Goal: Answer question/provide support: Share knowledge or assist other users

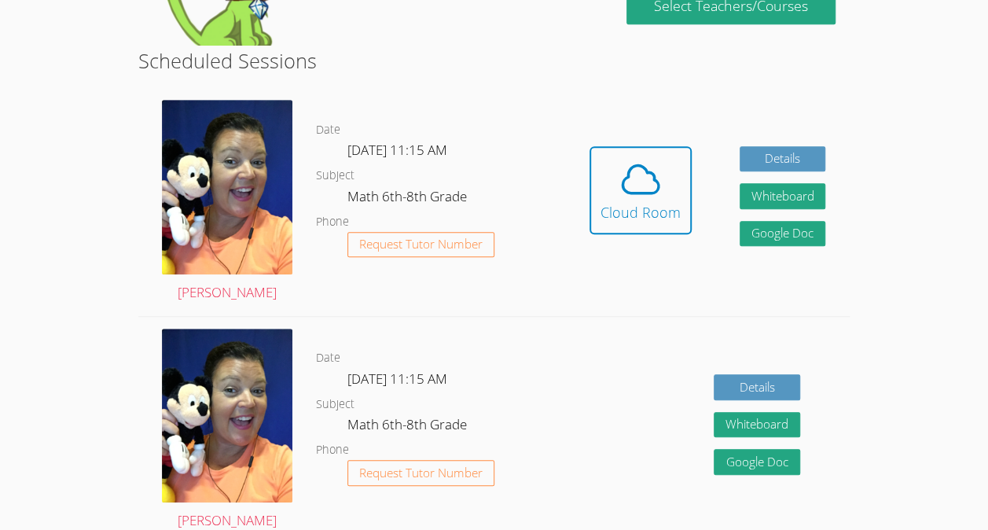
scroll to position [367, 0]
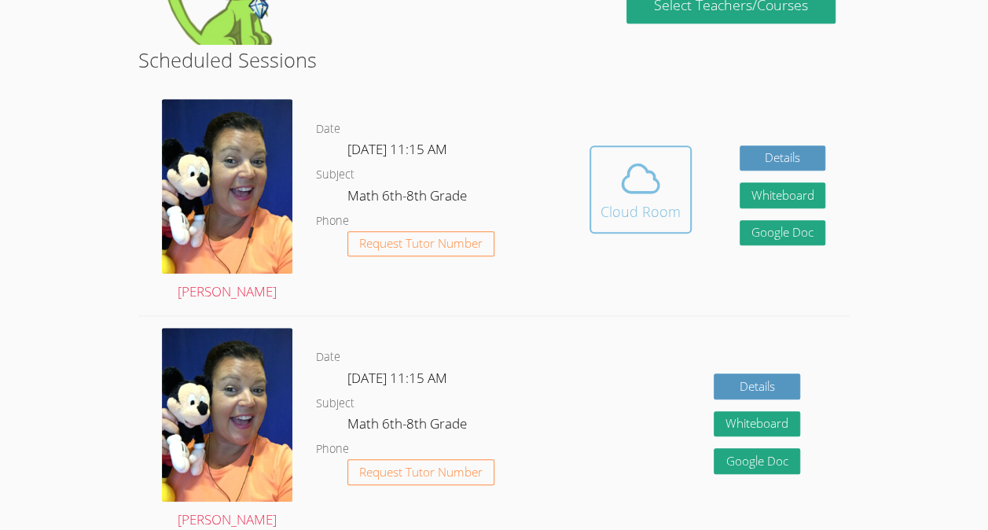
click at [636, 194] on icon at bounding box center [640, 178] width 44 height 44
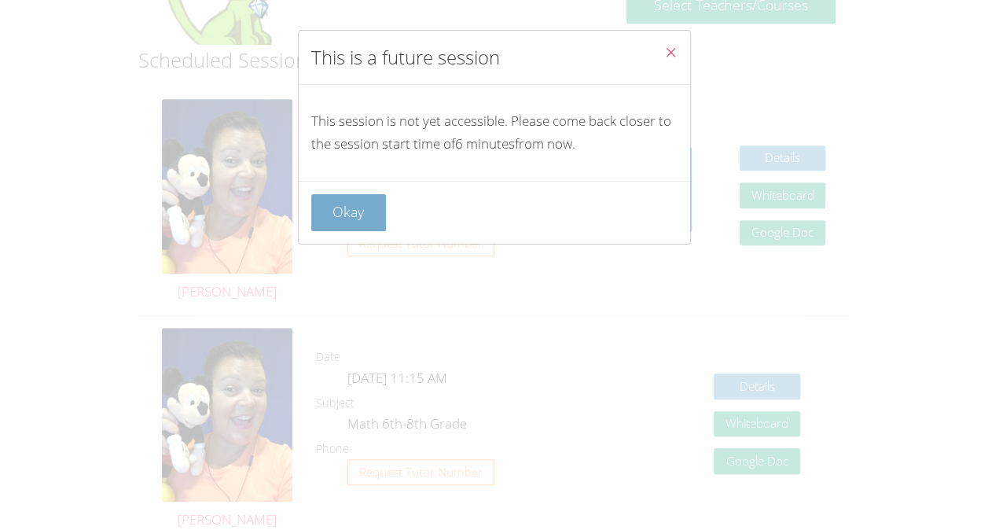
click at [334, 215] on button "Okay" at bounding box center [348, 212] width 75 height 37
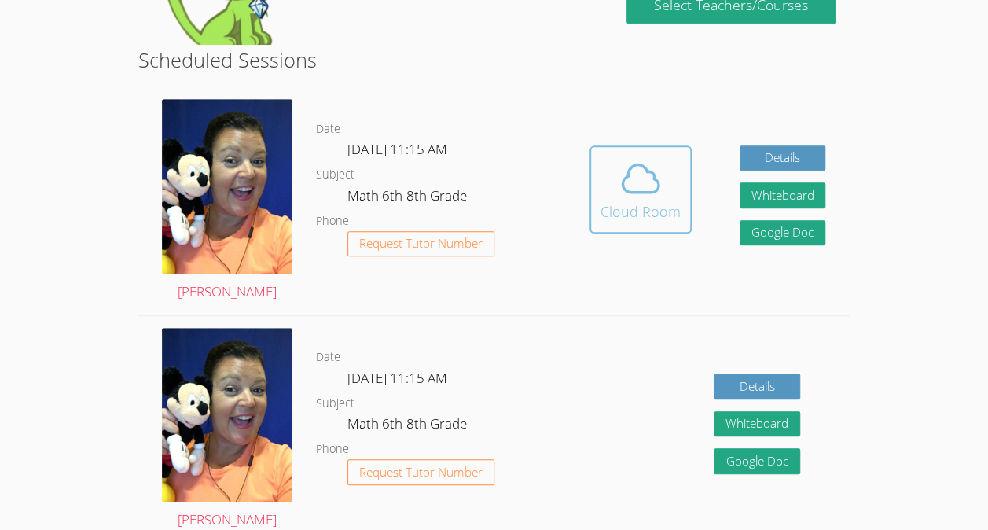
click at [638, 171] on icon at bounding box center [640, 178] width 44 height 44
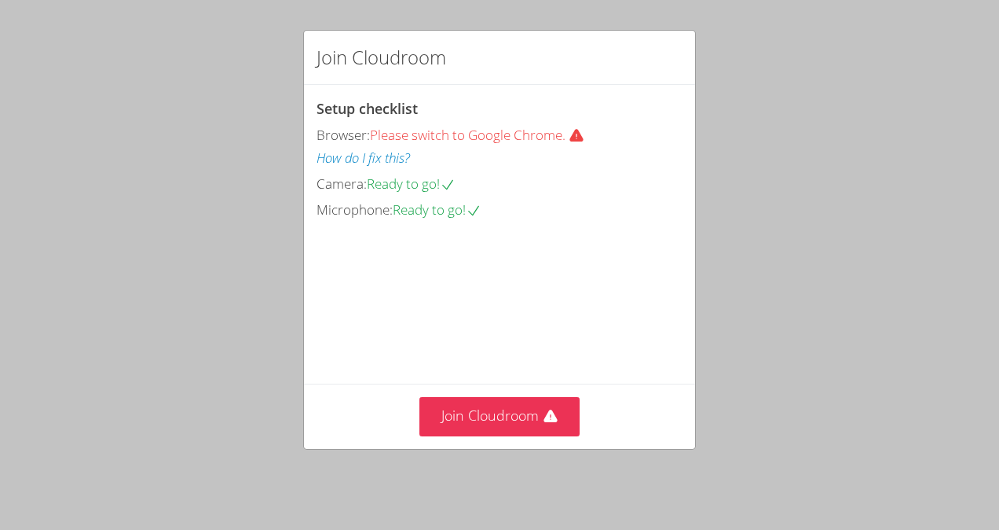
click at [404, 182] on span "Ready to go!" at bounding box center [411, 183] width 89 height 18
click at [541, 429] on button "Join Cloudroom" at bounding box center [500, 416] width 161 height 39
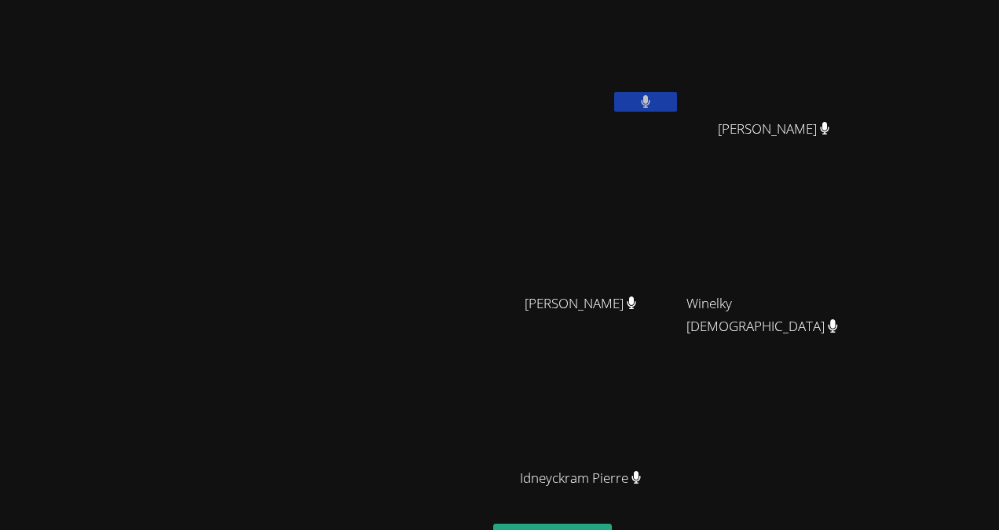
drag, startPoint x: 863, startPoint y: 57, endPoint x: 863, endPoint y: 83, distance: 26.7
click at [863, 83] on video at bounding box center [780, 58] width 187 height 105
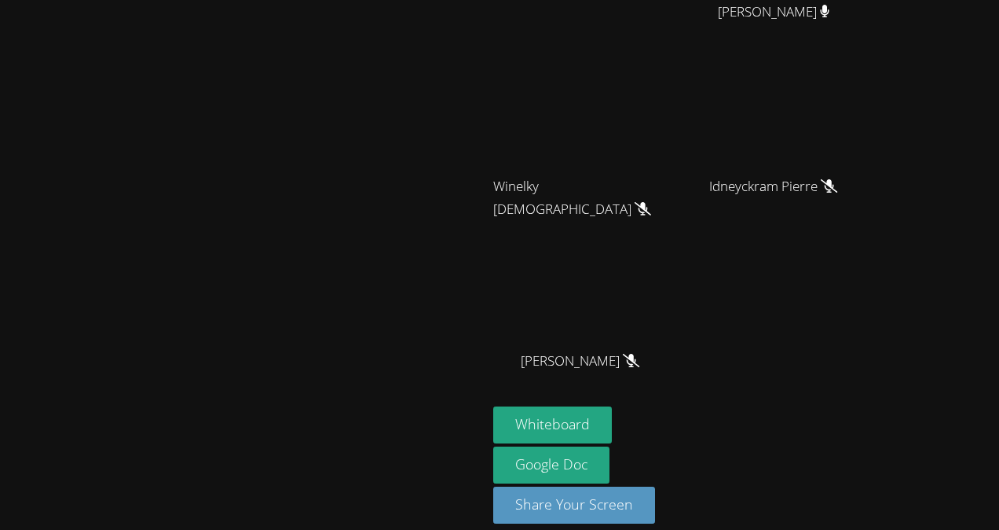
scroll to position [130, 0]
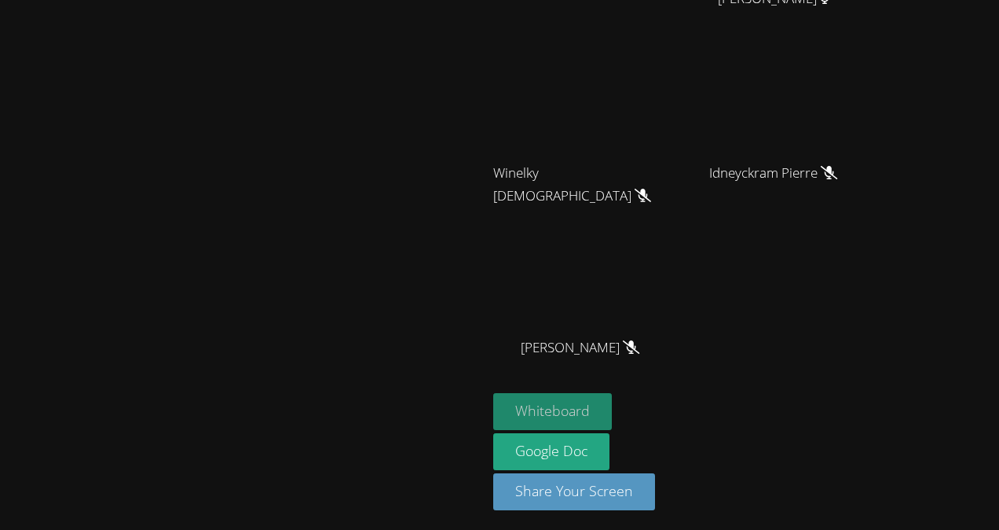
click at [612, 409] on button "Whiteboard" at bounding box center [552, 411] width 119 height 37
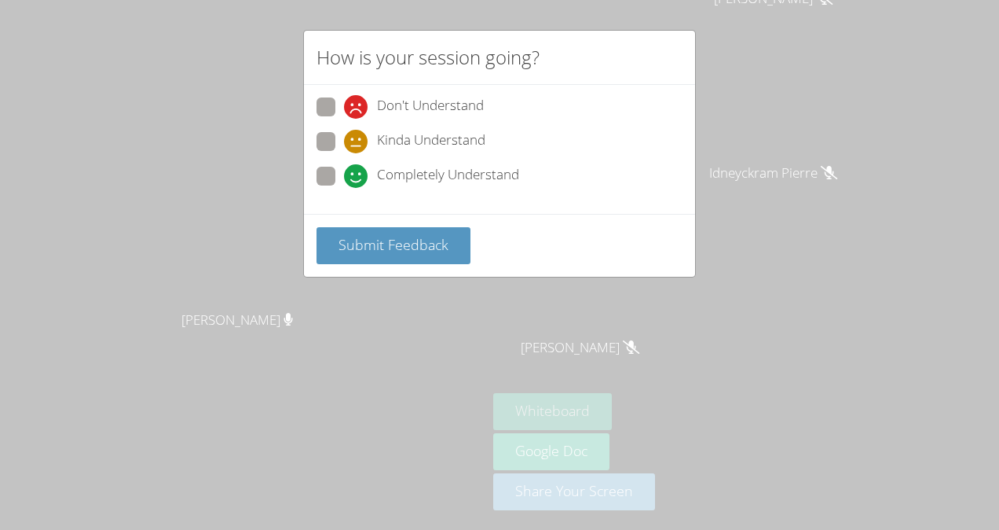
scroll to position [0, 0]
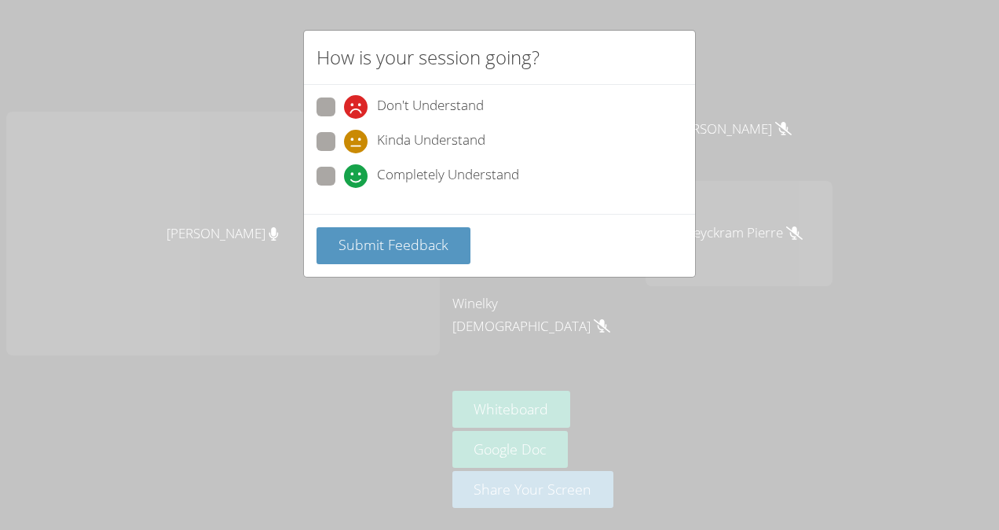
click at [343, 169] on label "Completely Understand" at bounding box center [418, 177] width 203 height 21
click at [344, 169] on input "Completely Understand" at bounding box center [350, 173] width 13 height 13
radio input "true"
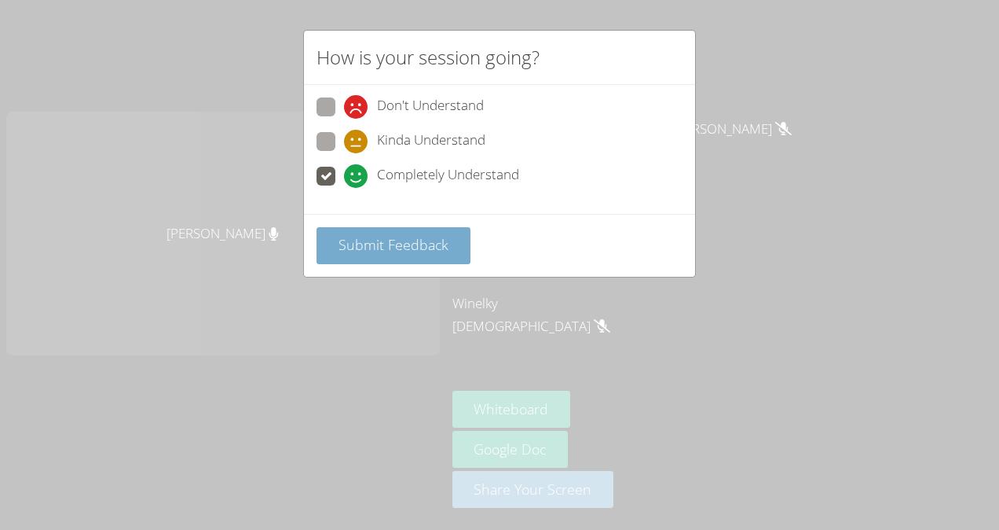
click at [372, 243] on span "Submit Feedback" at bounding box center [394, 244] width 110 height 19
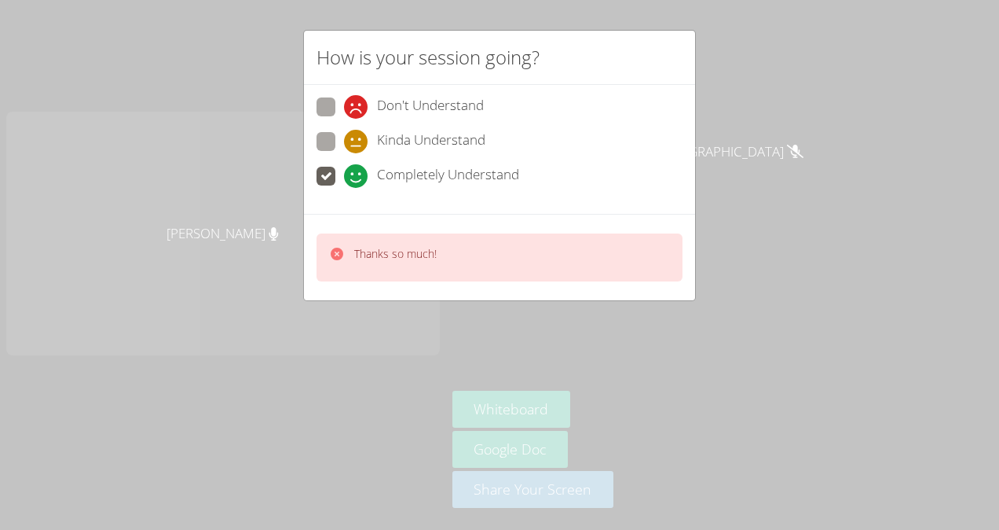
click at [344, 153] on span at bounding box center [344, 153] width 0 height 0
click at [344, 133] on input "Kinda Understand" at bounding box center [350, 138] width 13 height 13
radio input "true"
click at [465, 245] on div "Thanks so much!" at bounding box center [500, 257] width 366 height 48
